Goal: Task Accomplishment & Management: Manage account settings

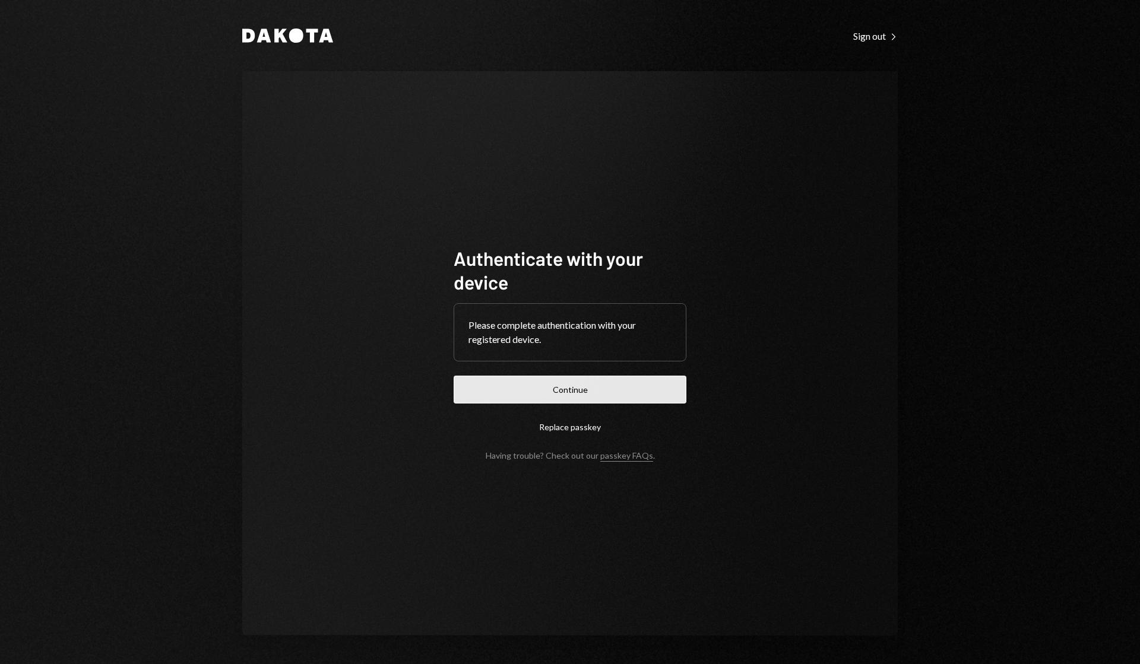
click at [587, 385] on button "Continue" at bounding box center [570, 390] width 233 height 28
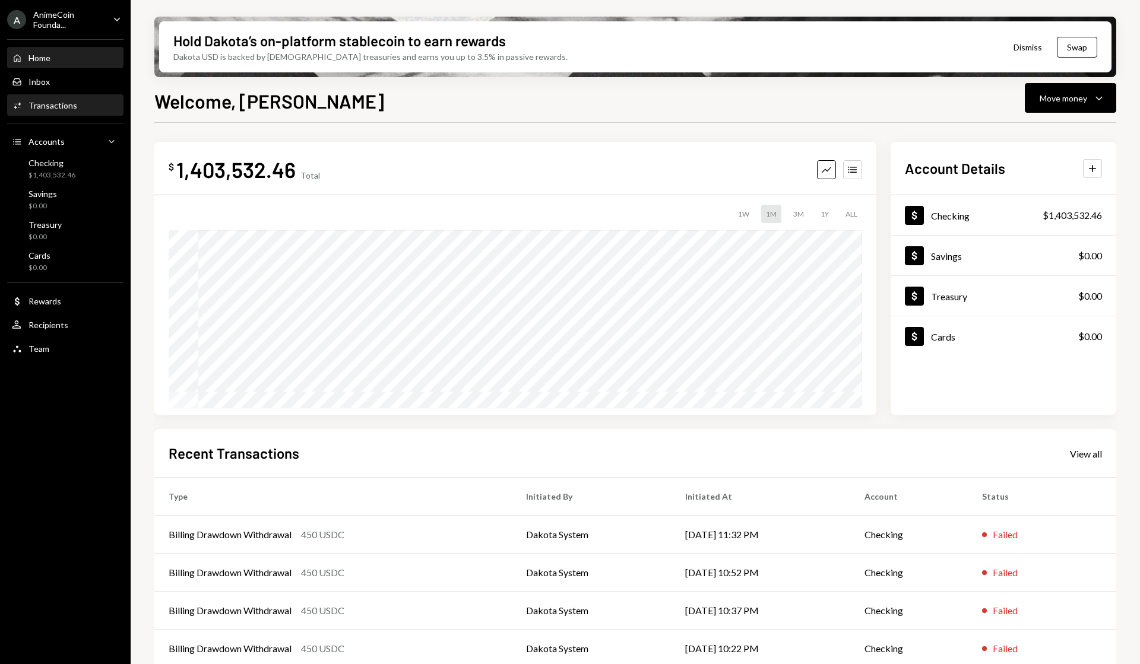
click at [80, 97] on div "Activities Transactions" at bounding box center [65, 106] width 107 height 20
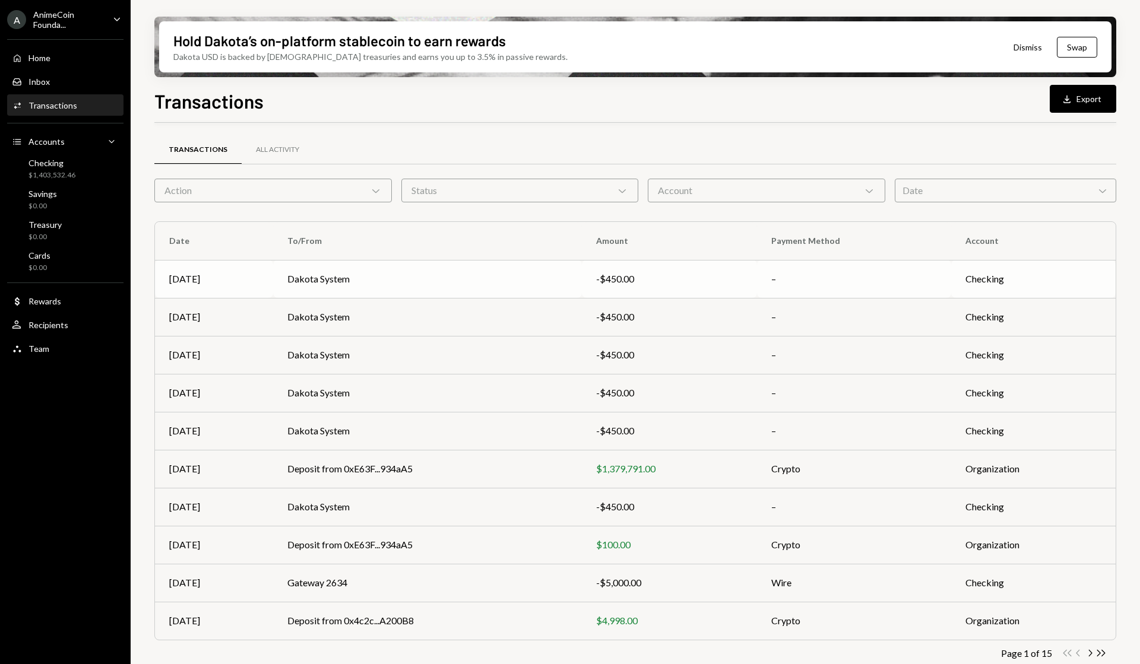
scroll to position [12, 0]
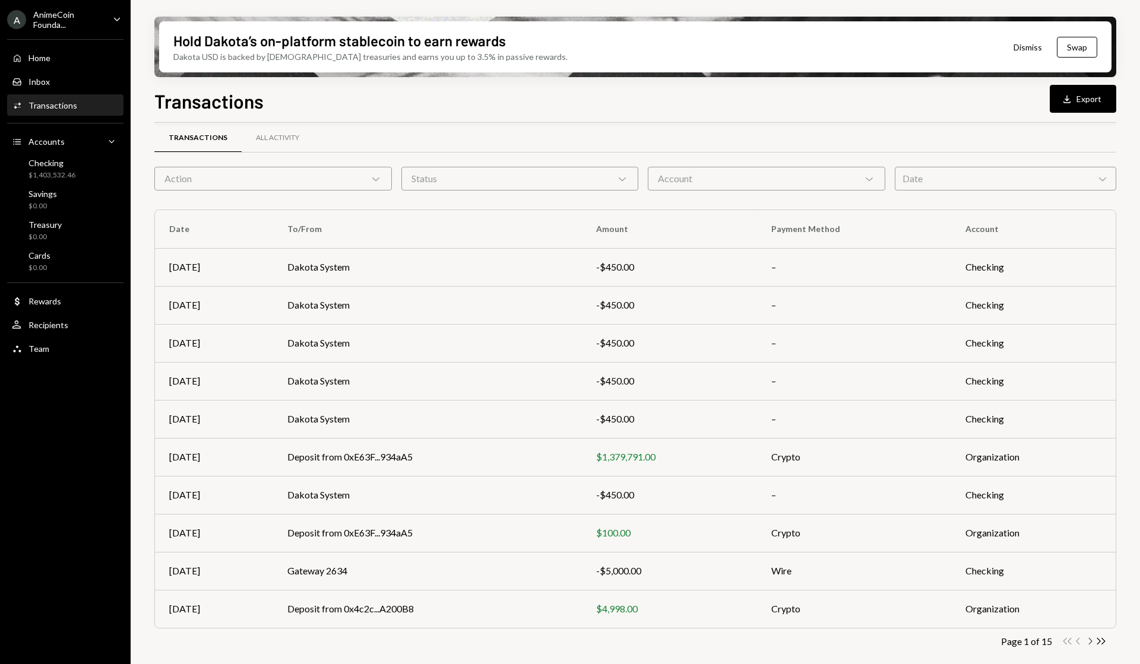
click at [1090, 645] on icon "Chevron Right" at bounding box center [1089, 641] width 11 height 11
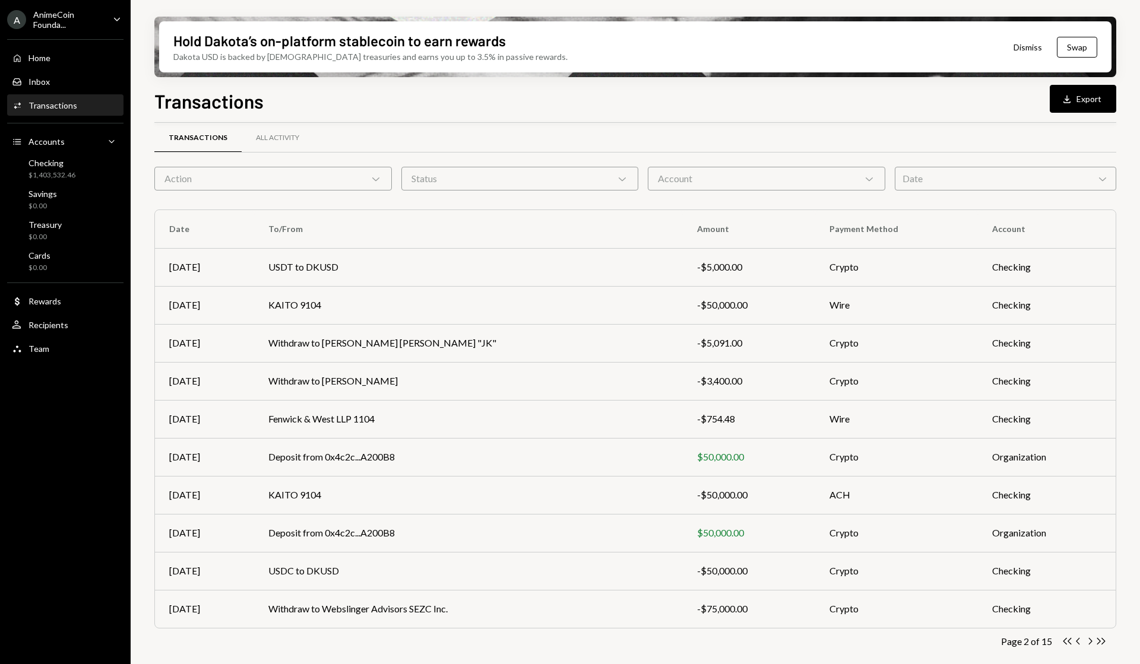
click at [103, 31] on ul "A AnimeCoin Founda... Caret Down Home Home Inbox Inbox Activities Transactions …" at bounding box center [65, 181] width 131 height 362
click at [103, 19] on div "A AnimeCoin Founda... Caret Down" at bounding box center [65, 19] width 131 height 20
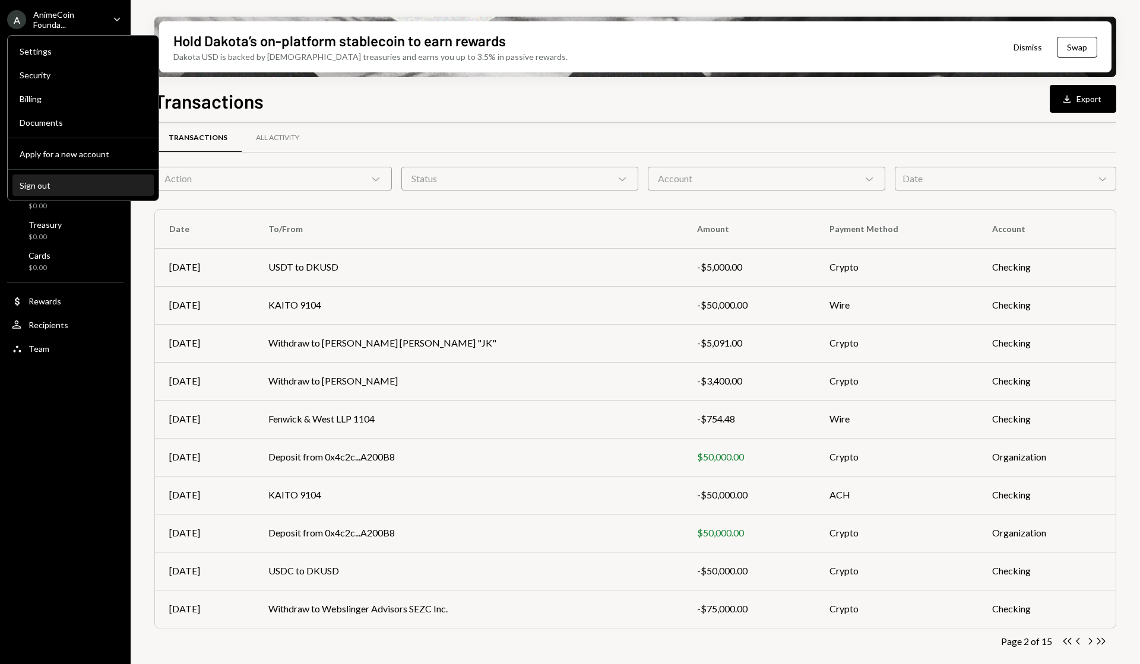
click at [38, 189] on div "Sign out" at bounding box center [83, 185] width 127 height 10
